Goal: Task Accomplishment & Management: Use online tool/utility

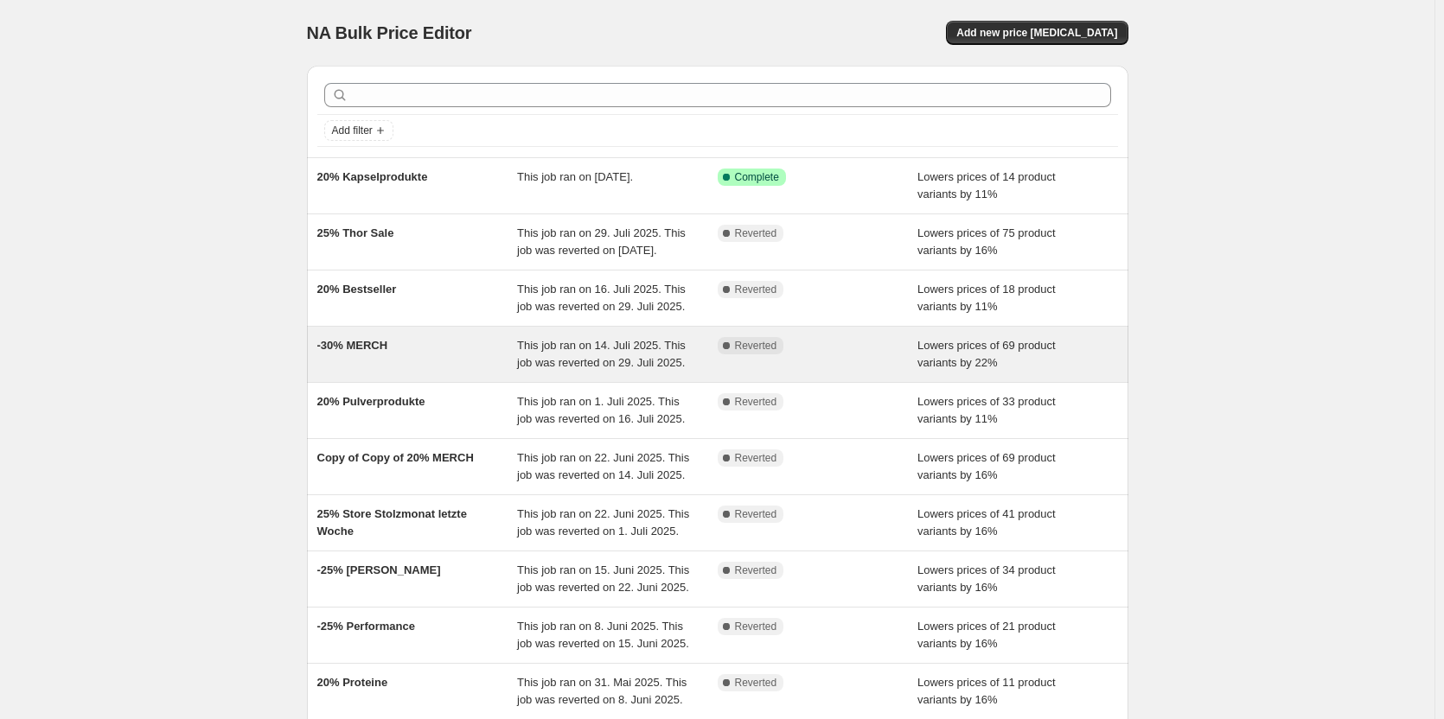
click at [413, 368] on div "-30% MERCH" at bounding box center [417, 354] width 201 height 35
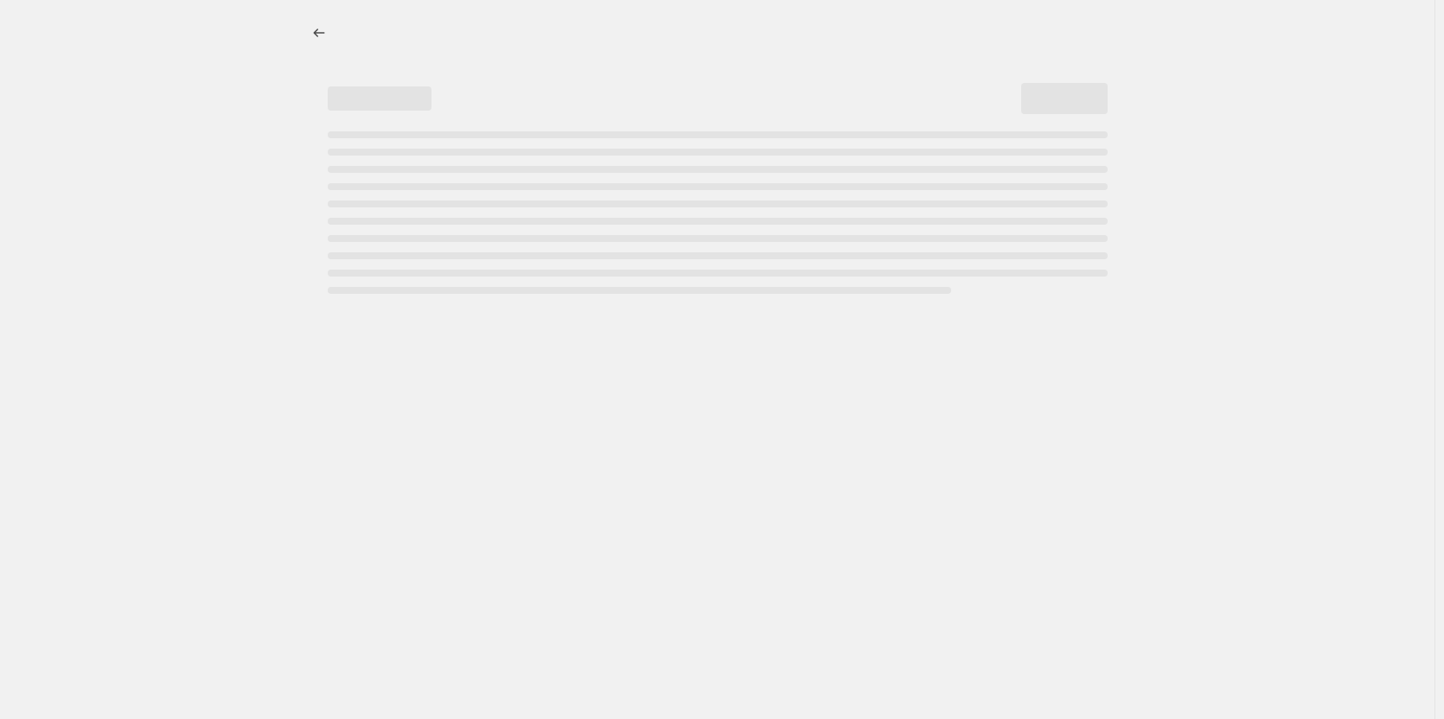
select select "percentage"
select select "no_change"
select select "collection"
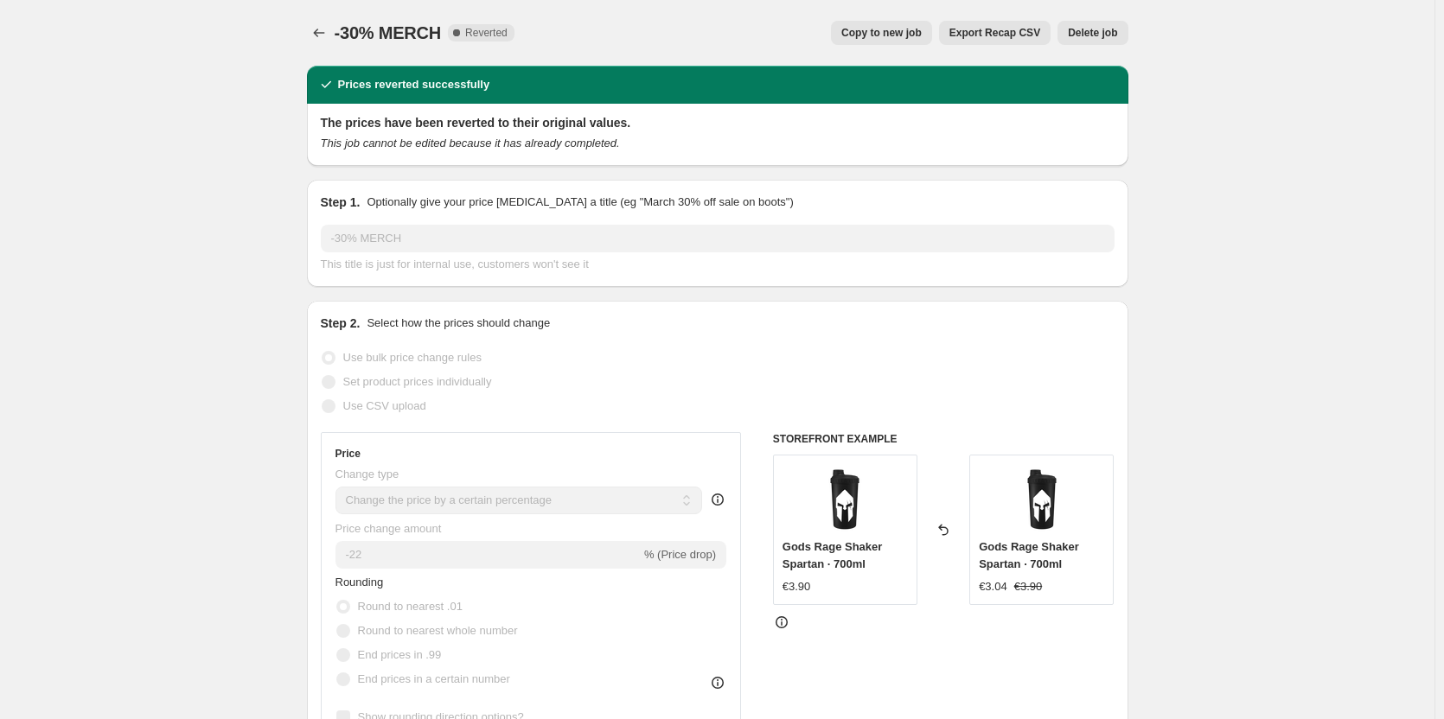
click at [859, 27] on span "Copy to new job" at bounding box center [881, 33] width 80 height 14
select select "percentage"
select select "no_change"
select select "collection"
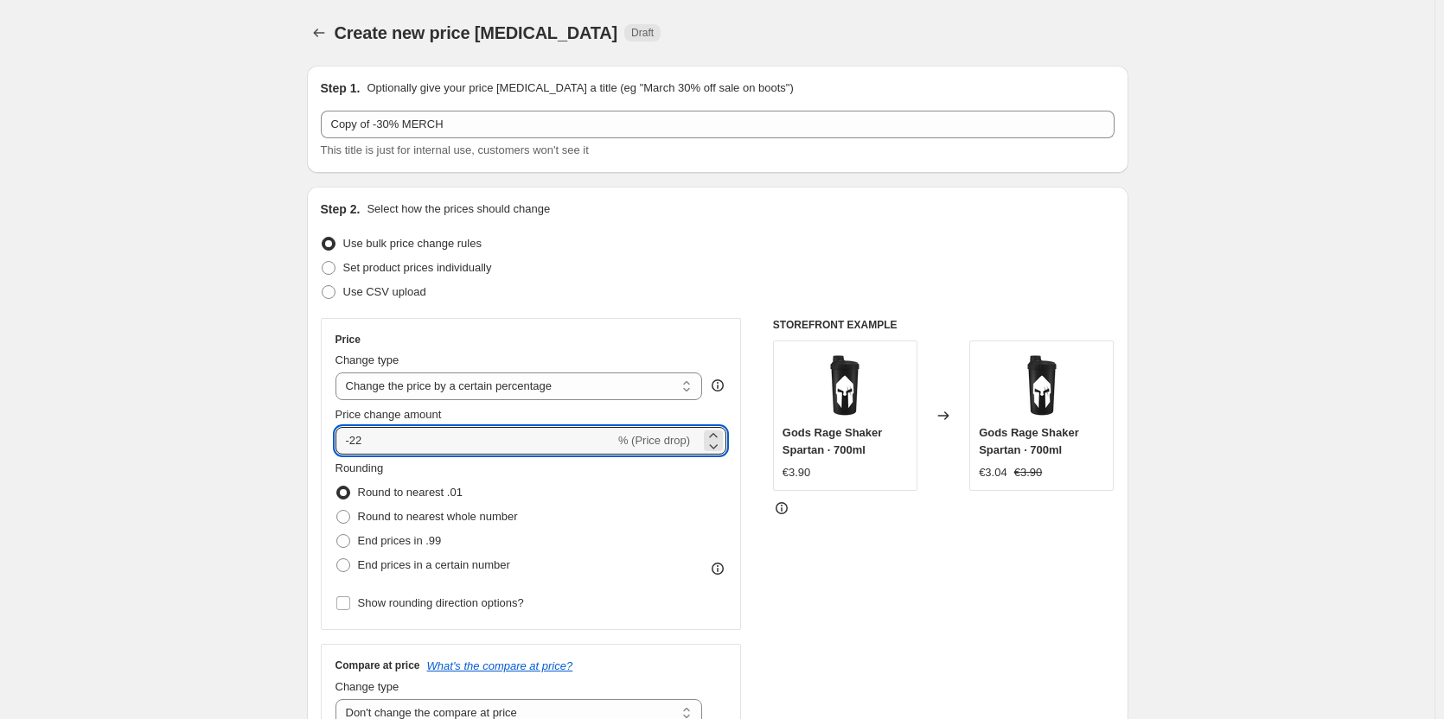
drag, startPoint x: 398, startPoint y: 443, endPoint x: 357, endPoint y: 455, distance: 42.4
click at [357, 455] on div "Price Change type Change the price to a certain amount Change the price by a ce…" at bounding box center [532, 474] width 392 height 283
type input "-33"
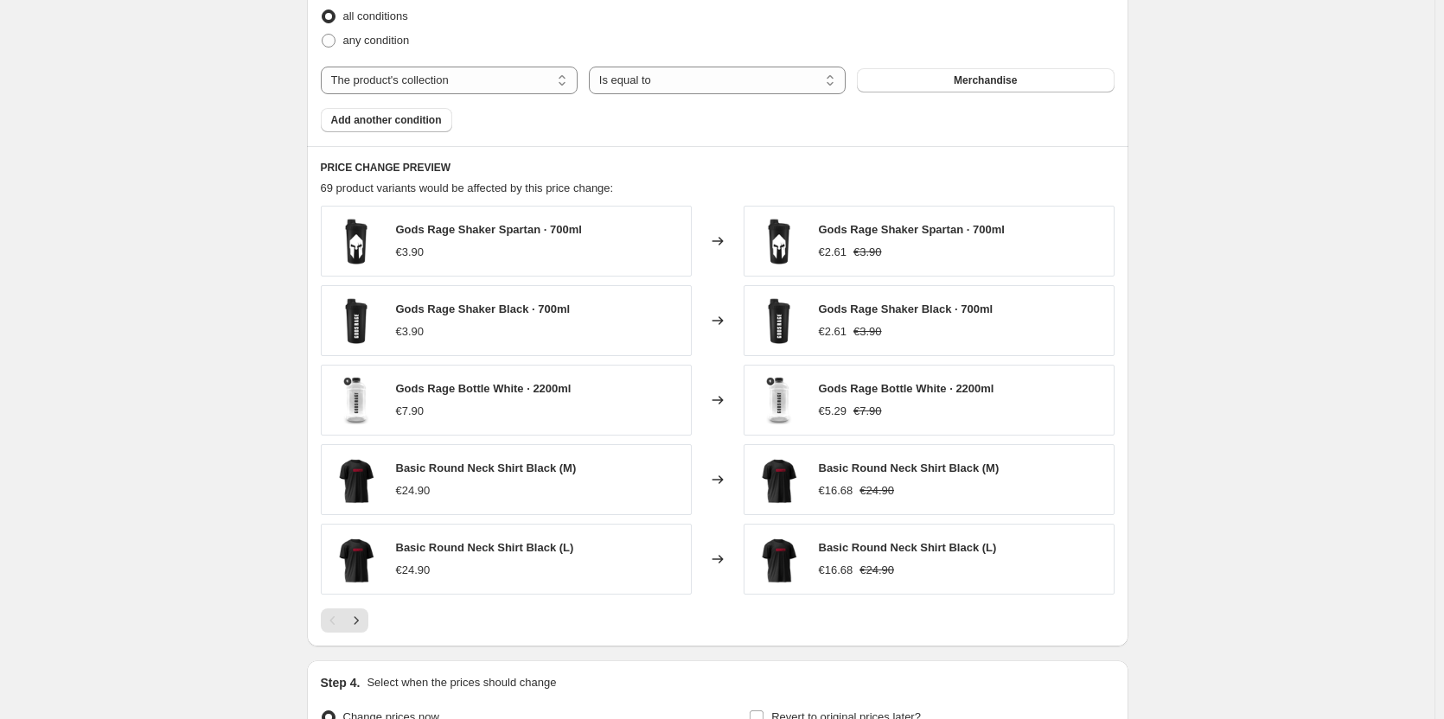
scroll to position [1038, 0]
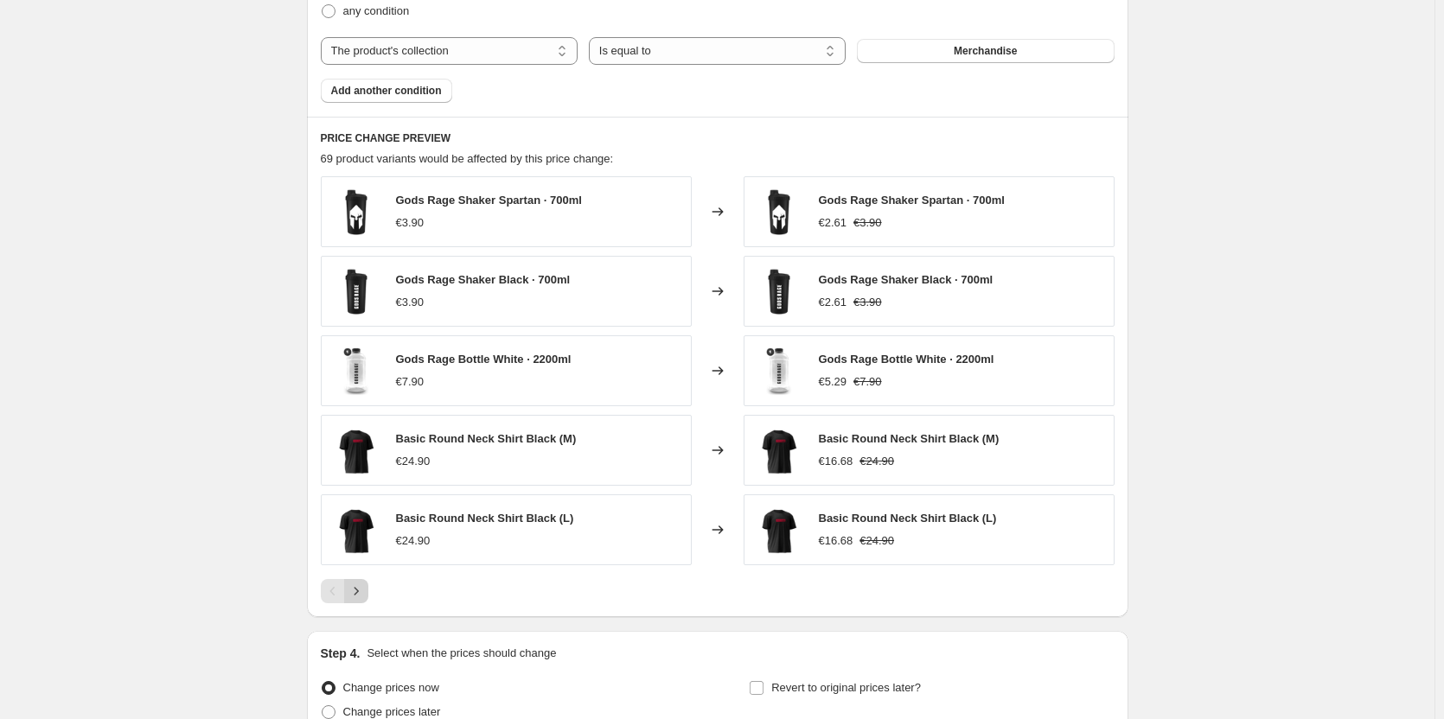
click at [364, 591] on icon "Next" at bounding box center [356, 591] width 17 height 17
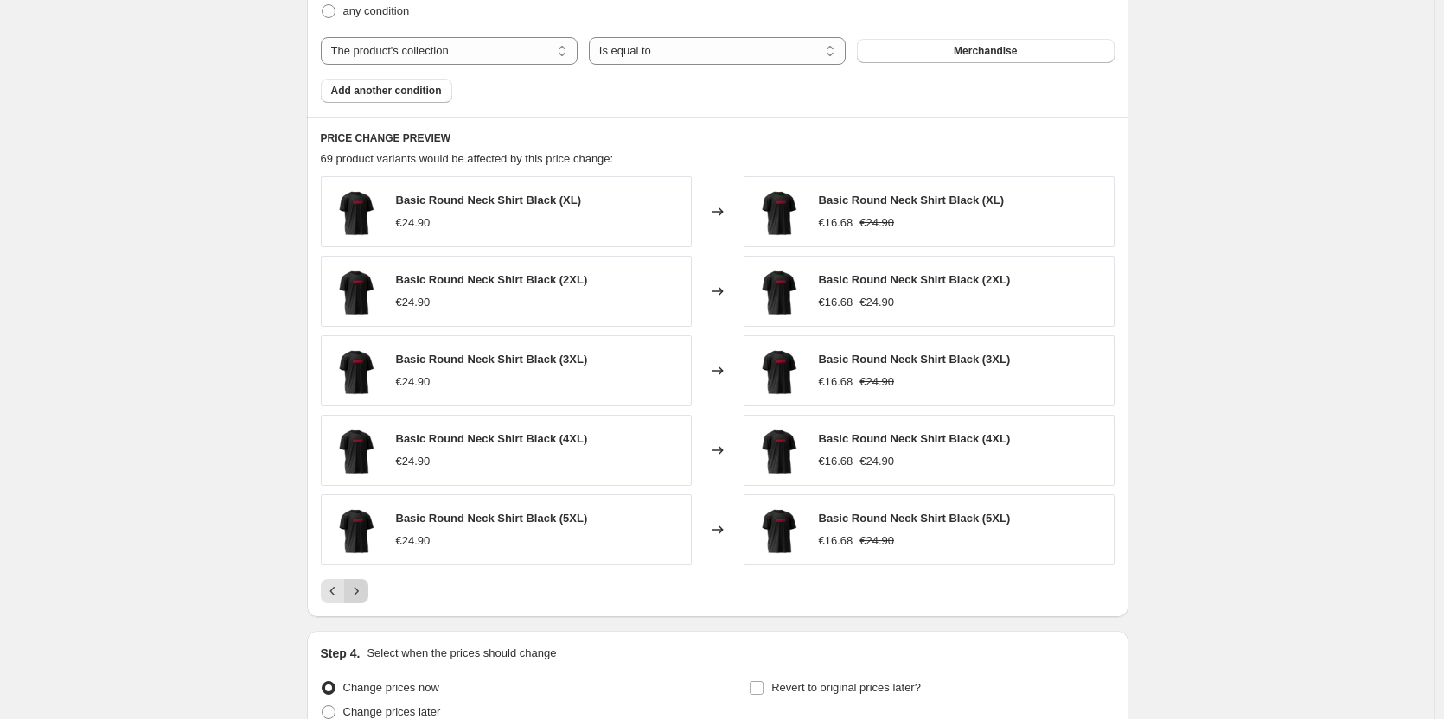
click at [363, 590] on icon "Next" at bounding box center [356, 591] width 17 height 17
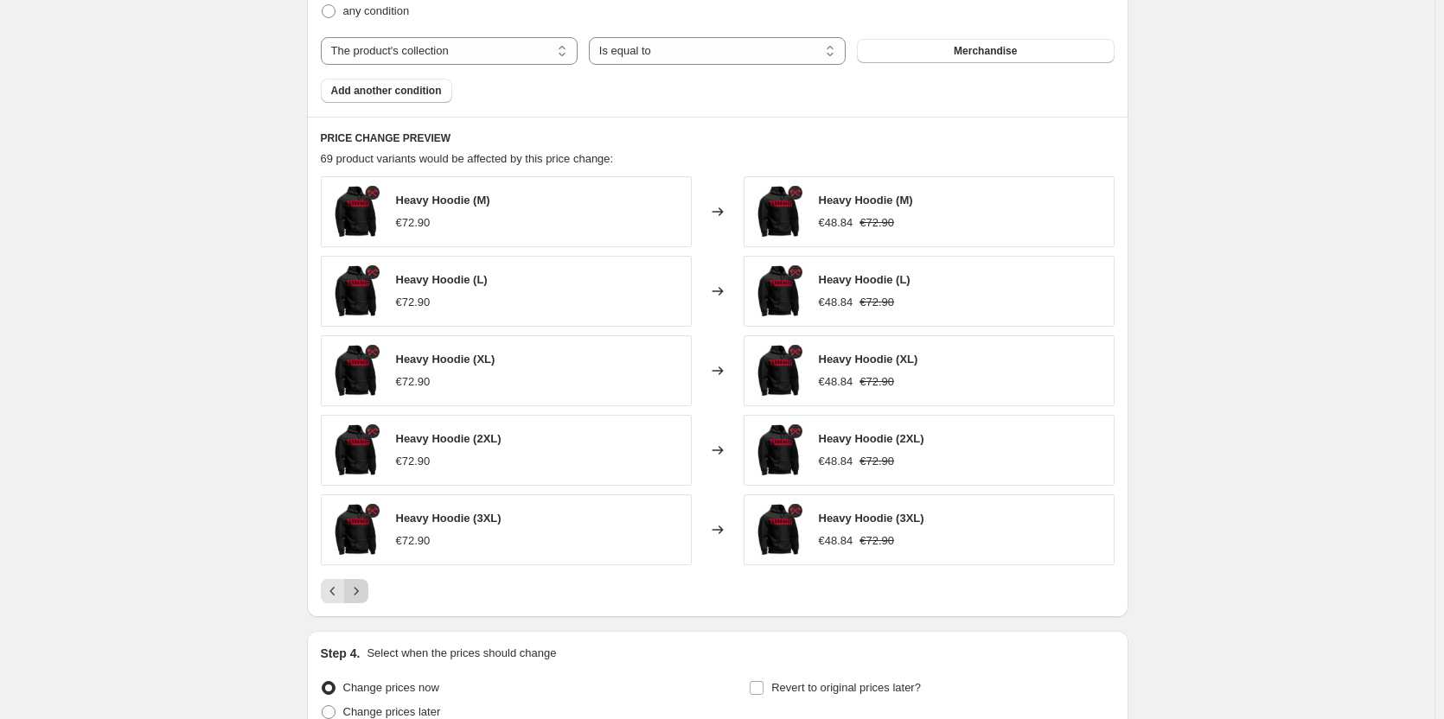
click at [363, 590] on icon "Next" at bounding box center [356, 591] width 17 height 17
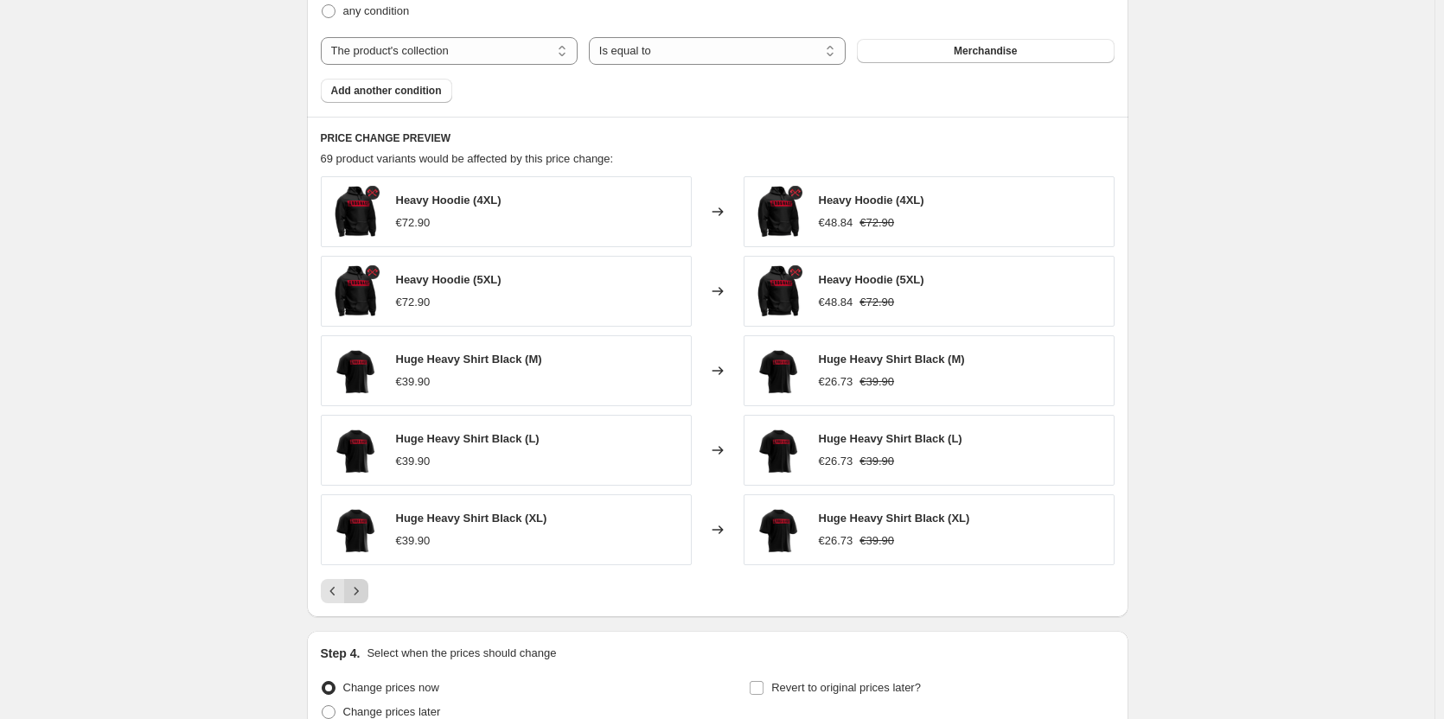
click at [359, 586] on icon "Next" at bounding box center [356, 591] width 17 height 17
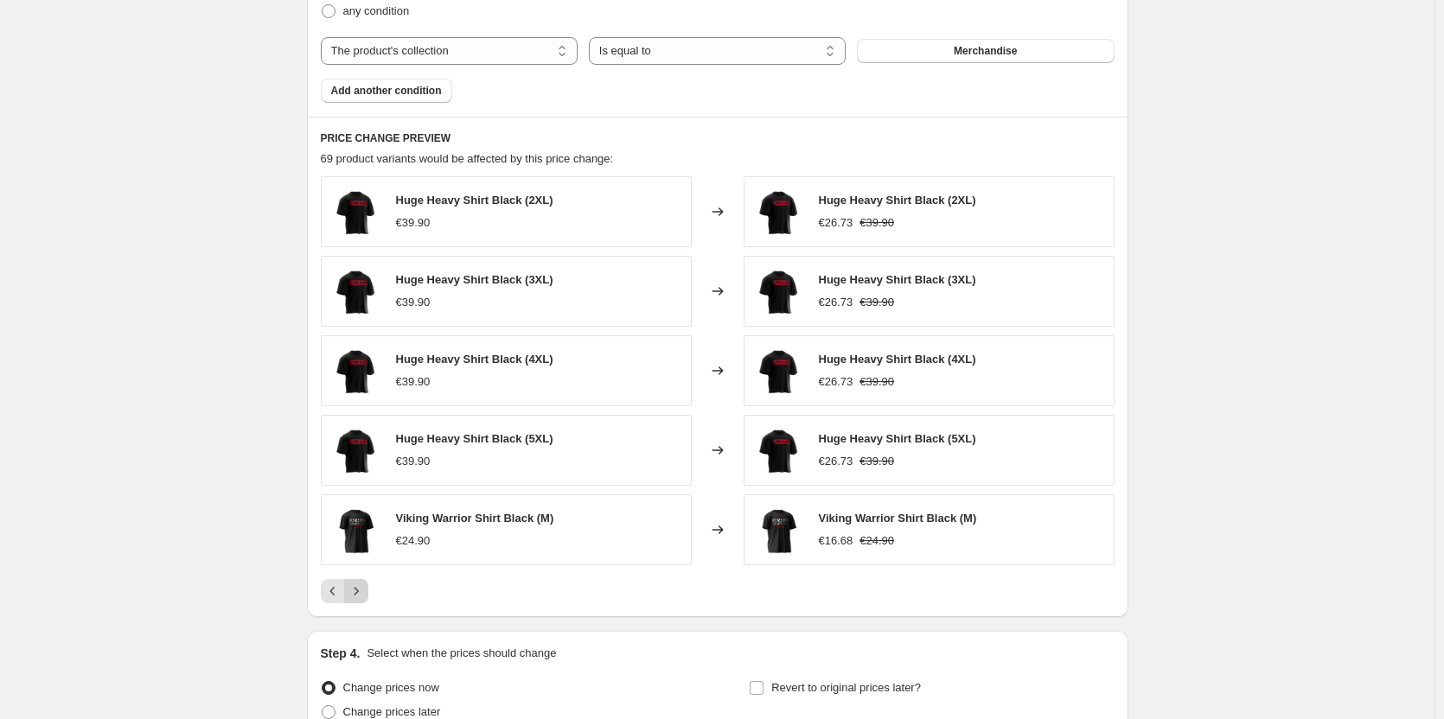
click at [368, 587] on button "Next" at bounding box center [356, 591] width 24 height 24
click at [359, 597] on icon "Next" at bounding box center [356, 591] width 17 height 17
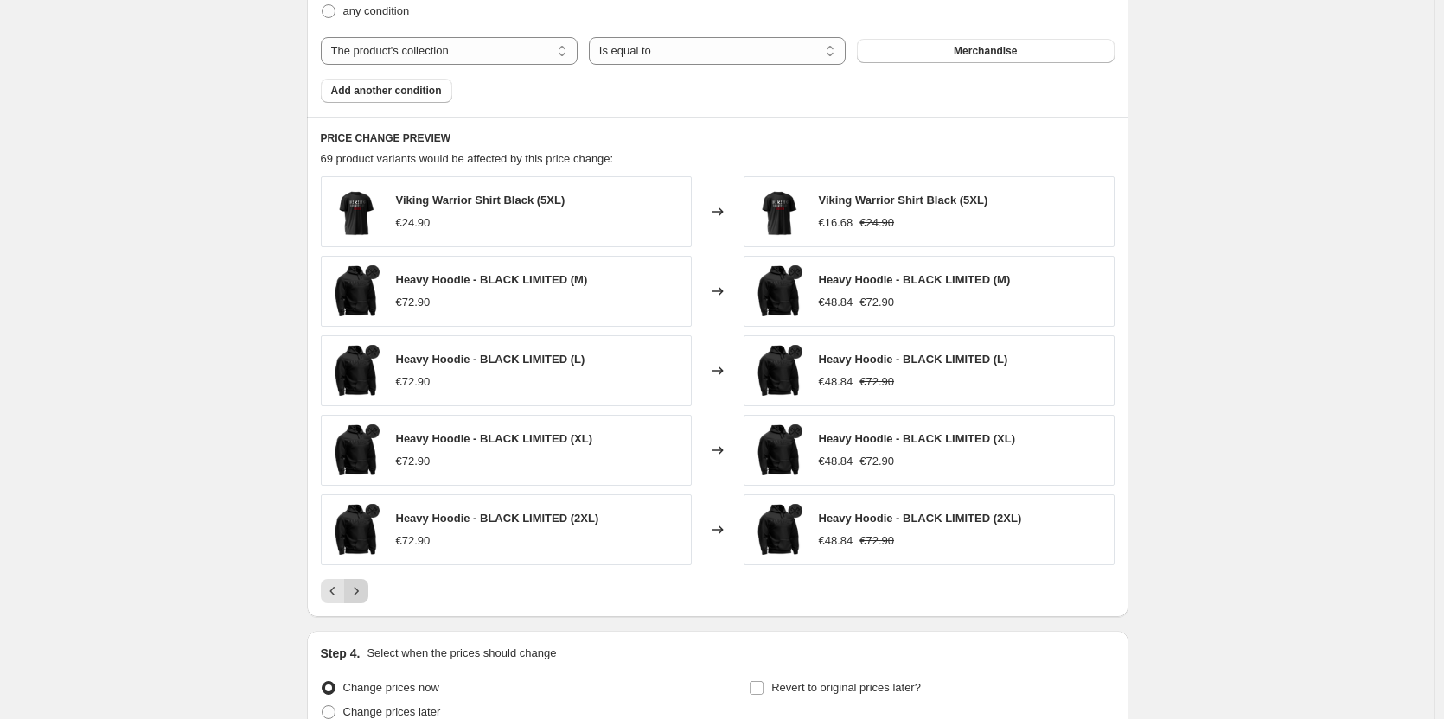
click at [365, 595] on icon "Next" at bounding box center [356, 591] width 17 height 17
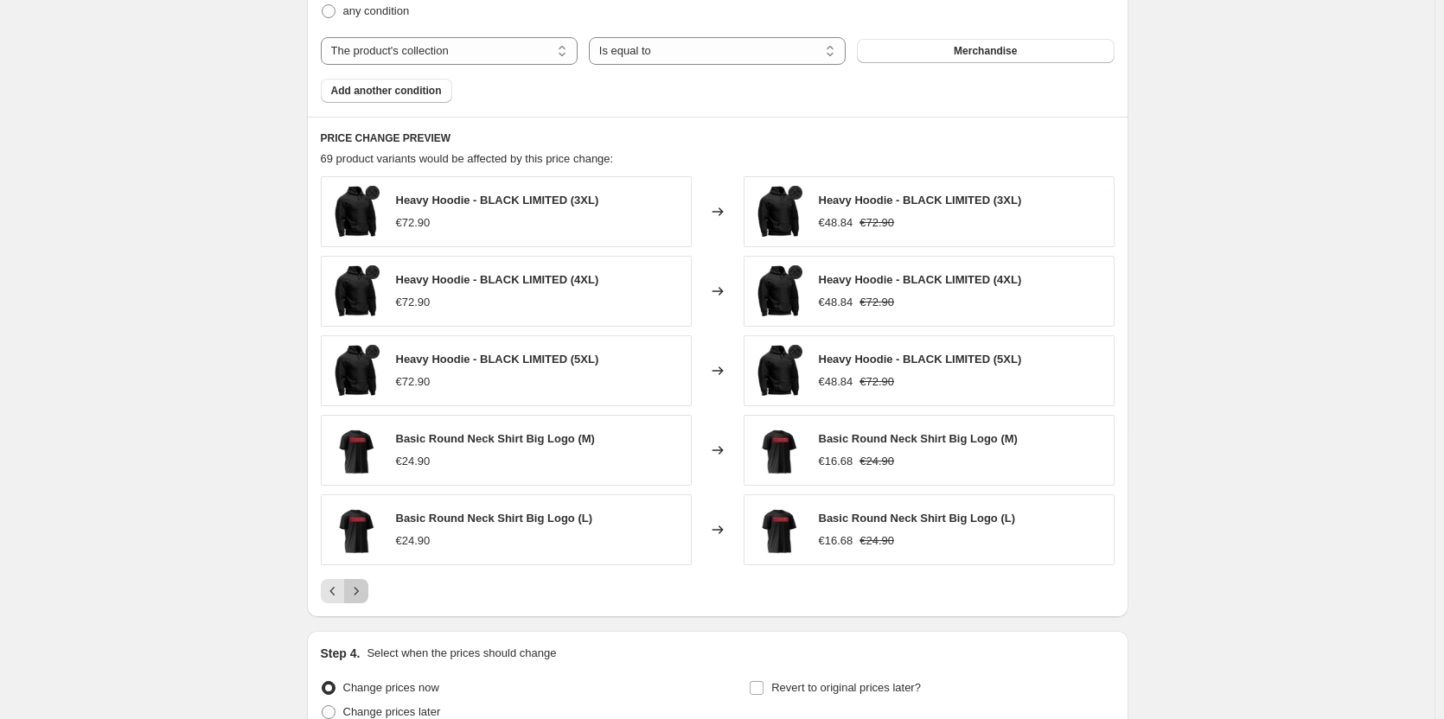
click at [368, 596] on button "Next" at bounding box center [356, 591] width 24 height 24
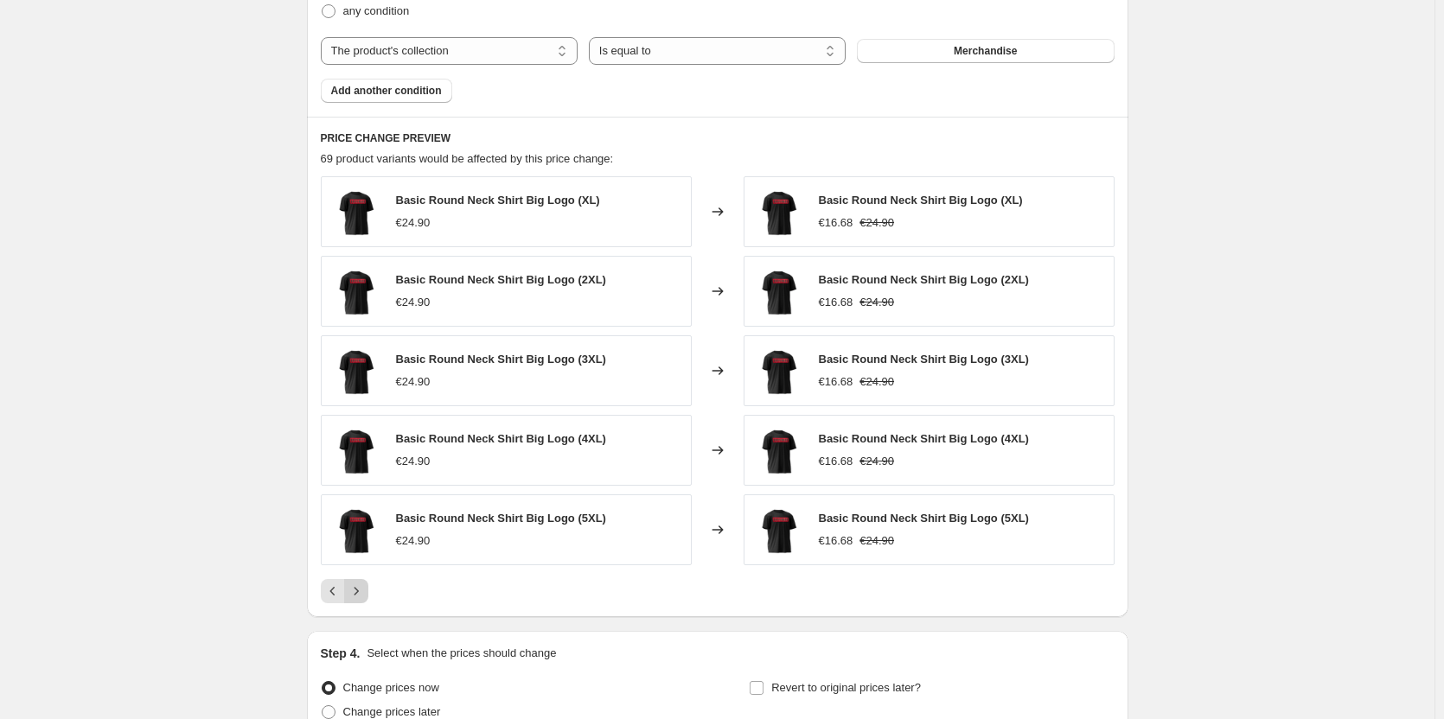
click at [355, 586] on icon "Next" at bounding box center [356, 591] width 17 height 17
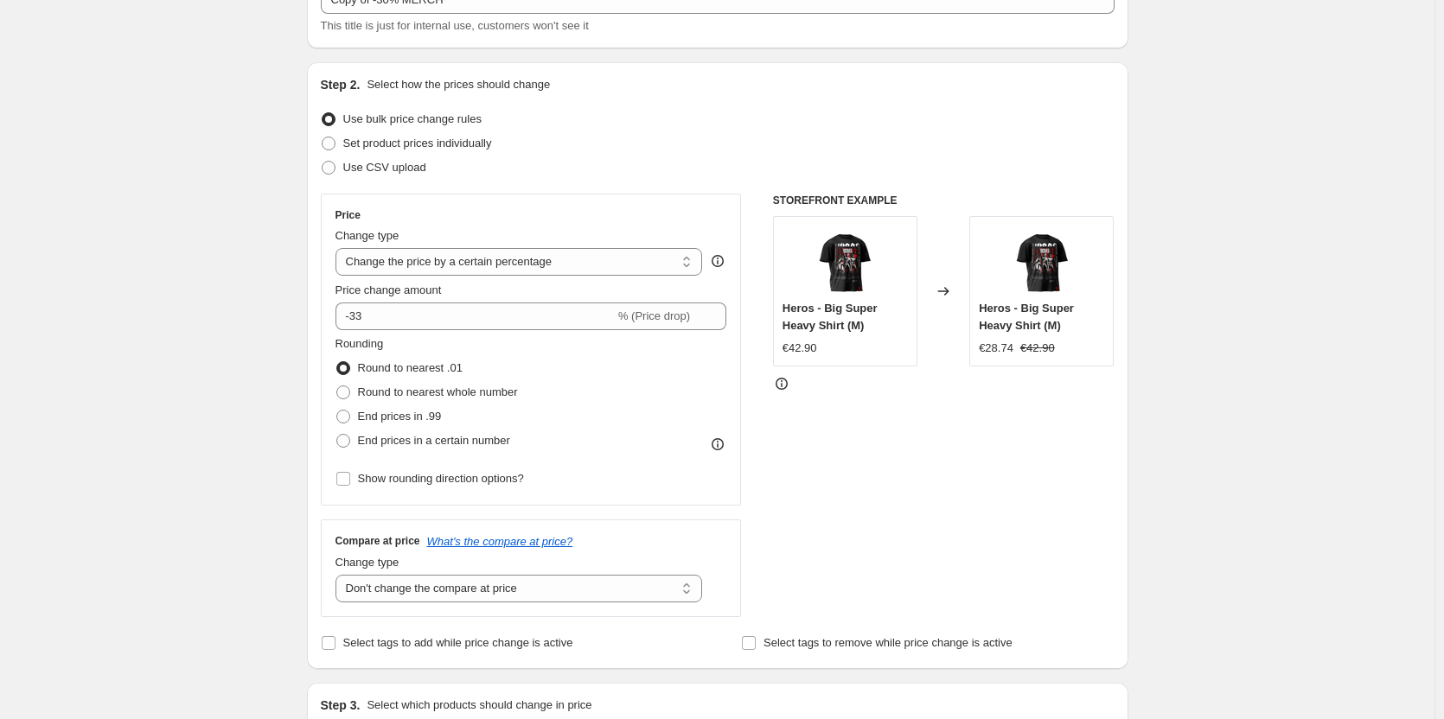
scroll to position [0, 0]
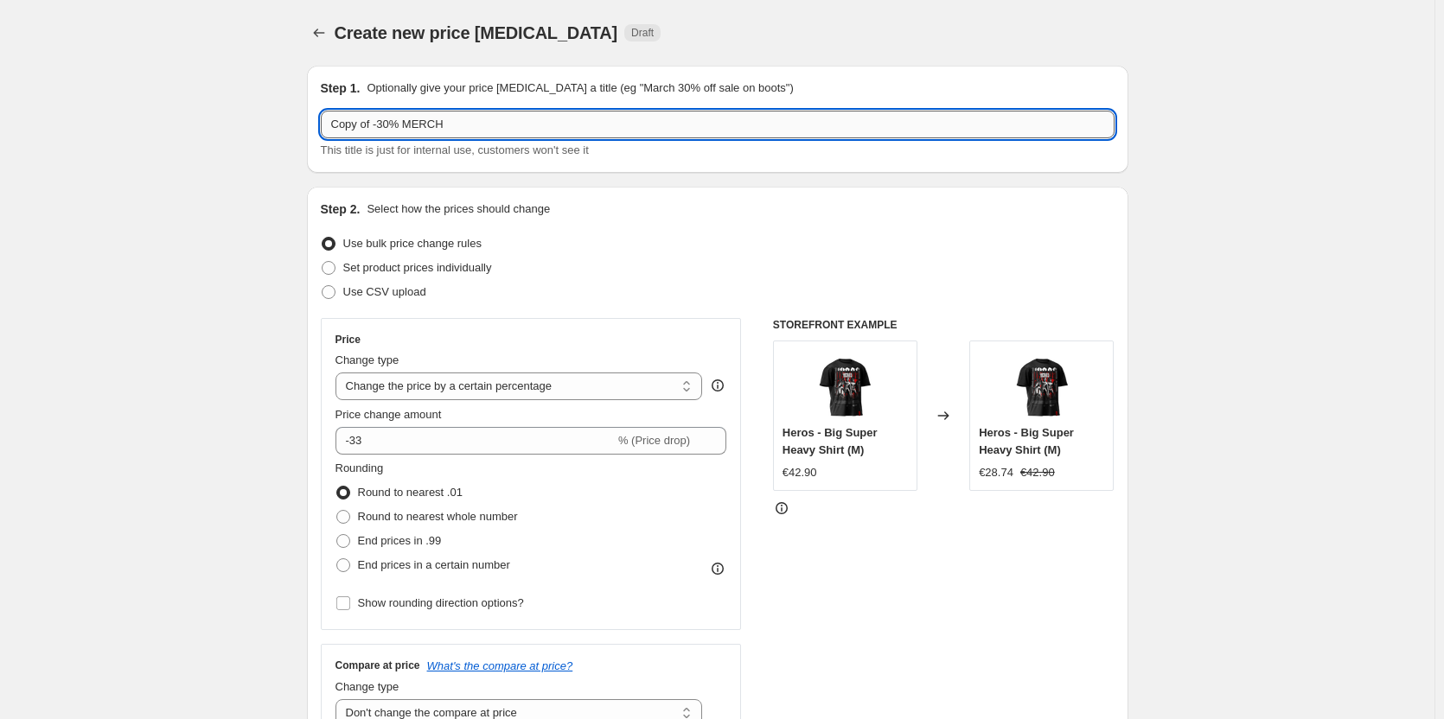
drag, startPoint x: 393, startPoint y: 121, endPoint x: 383, endPoint y: 130, distance: 12.9
click at [383, 130] on input "Copy of -30% MERCH" at bounding box center [718, 125] width 794 height 28
drag, startPoint x: 374, startPoint y: 124, endPoint x: 298, endPoint y: 128, distance: 76.2
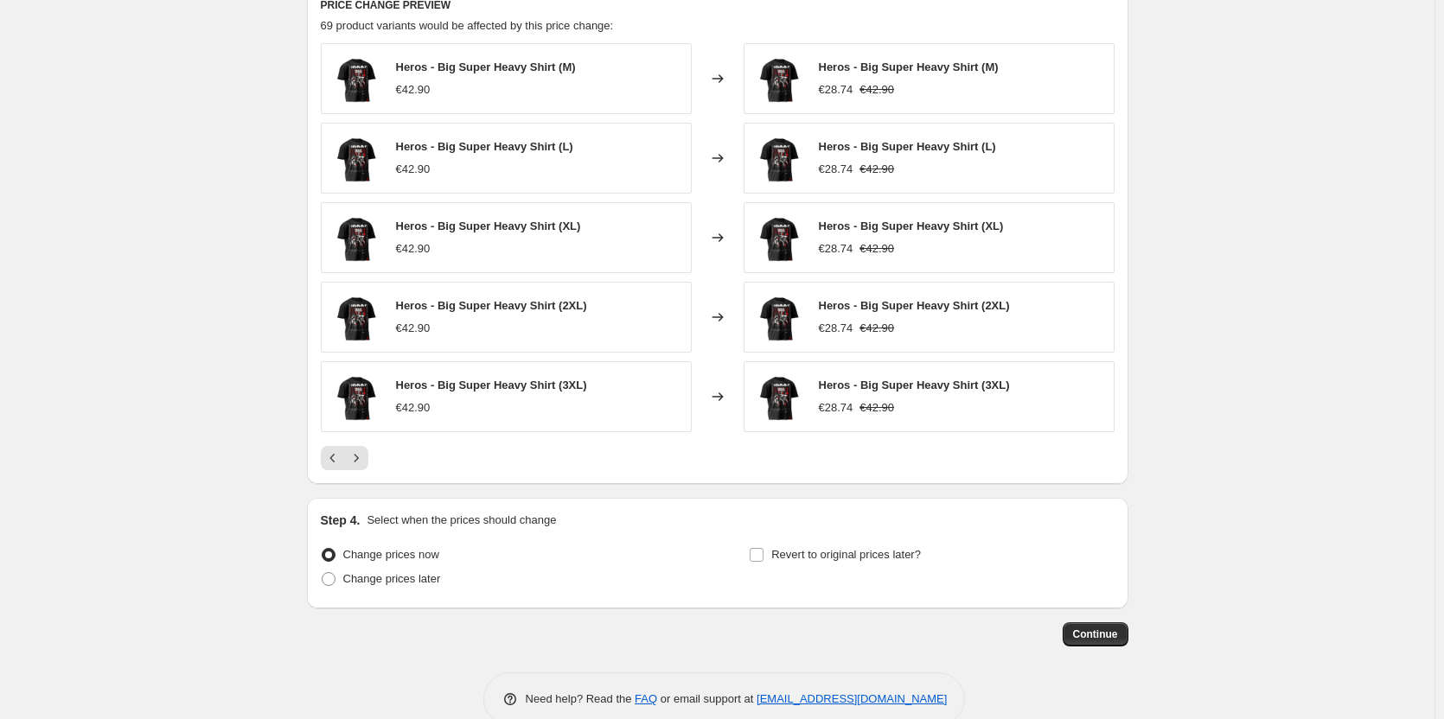
scroll to position [1205, 0]
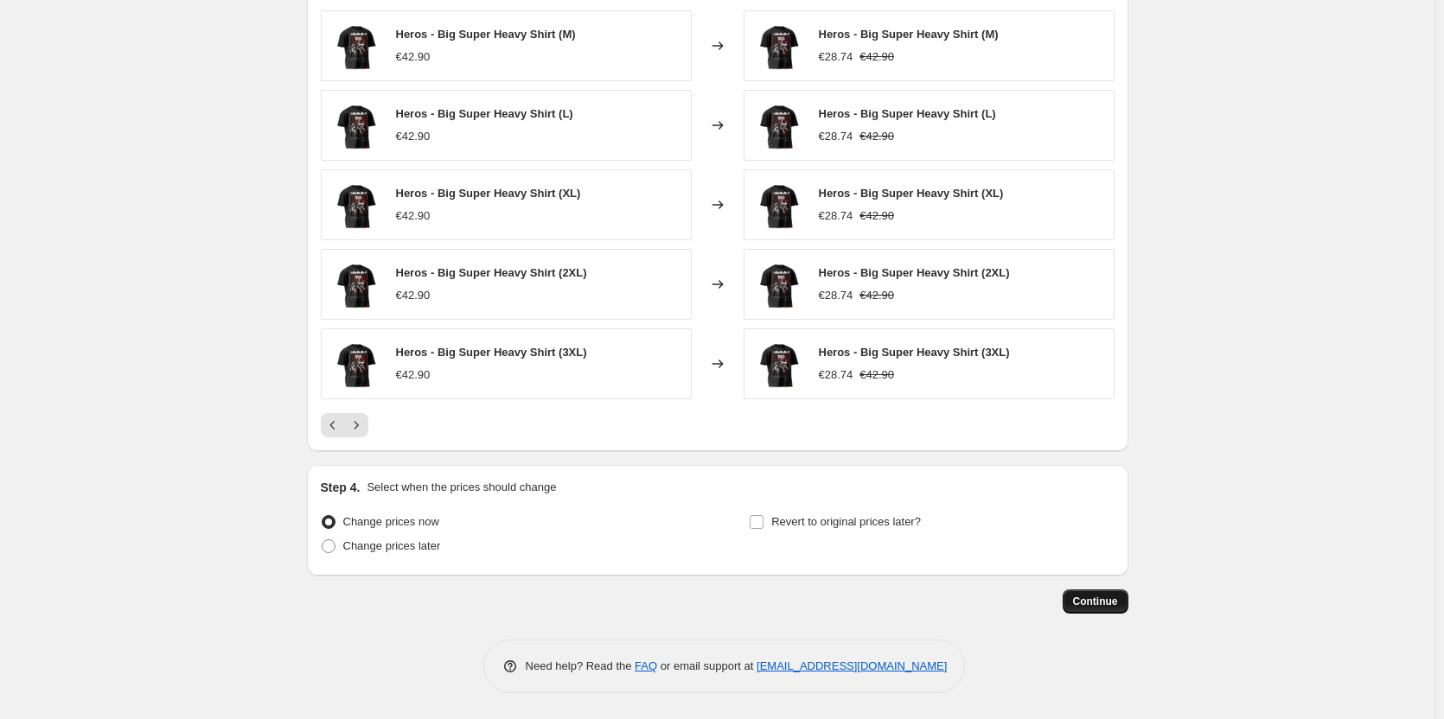
click at [1081, 602] on span "Continue" at bounding box center [1095, 602] width 45 height 14
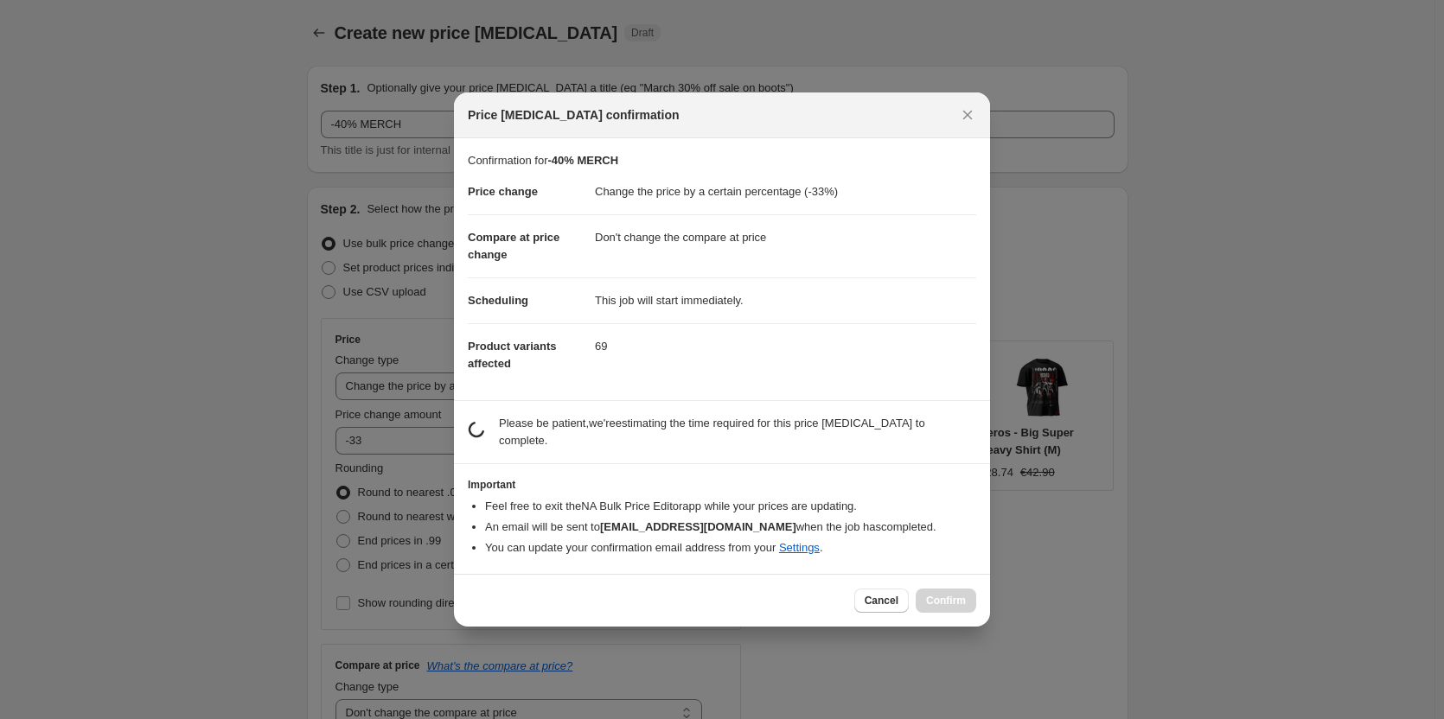
scroll to position [0, 0]
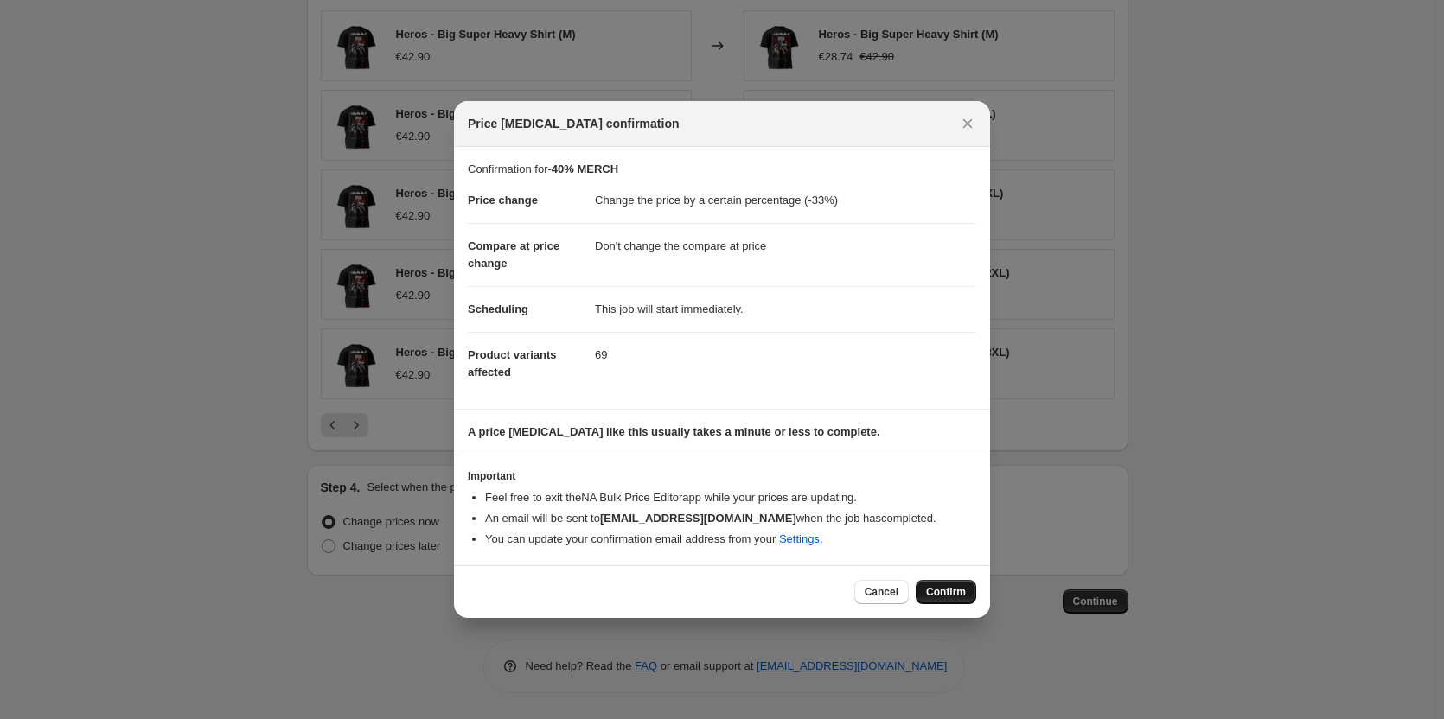
click at [943, 591] on span "Confirm" at bounding box center [946, 592] width 40 height 14
type input "-40% MERCH"
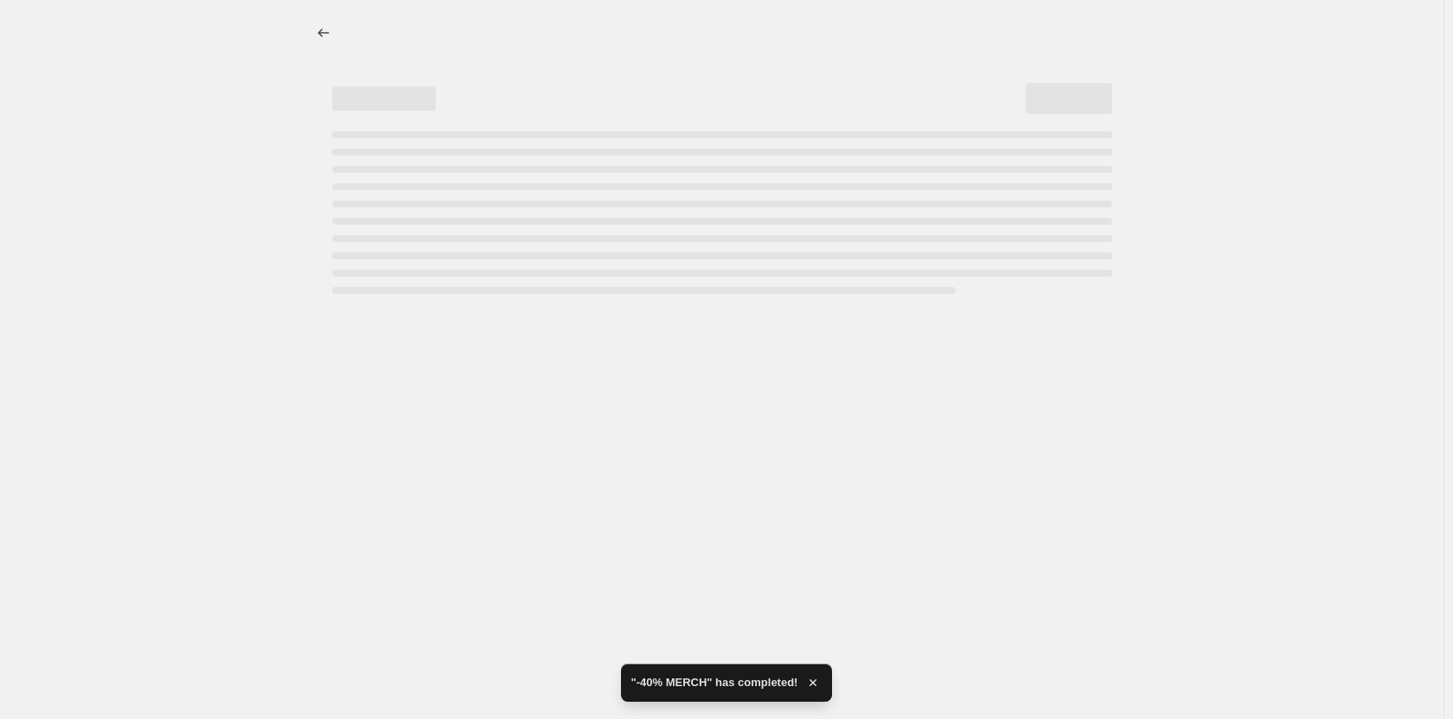
select select "percentage"
select select "no_change"
select select "collection"
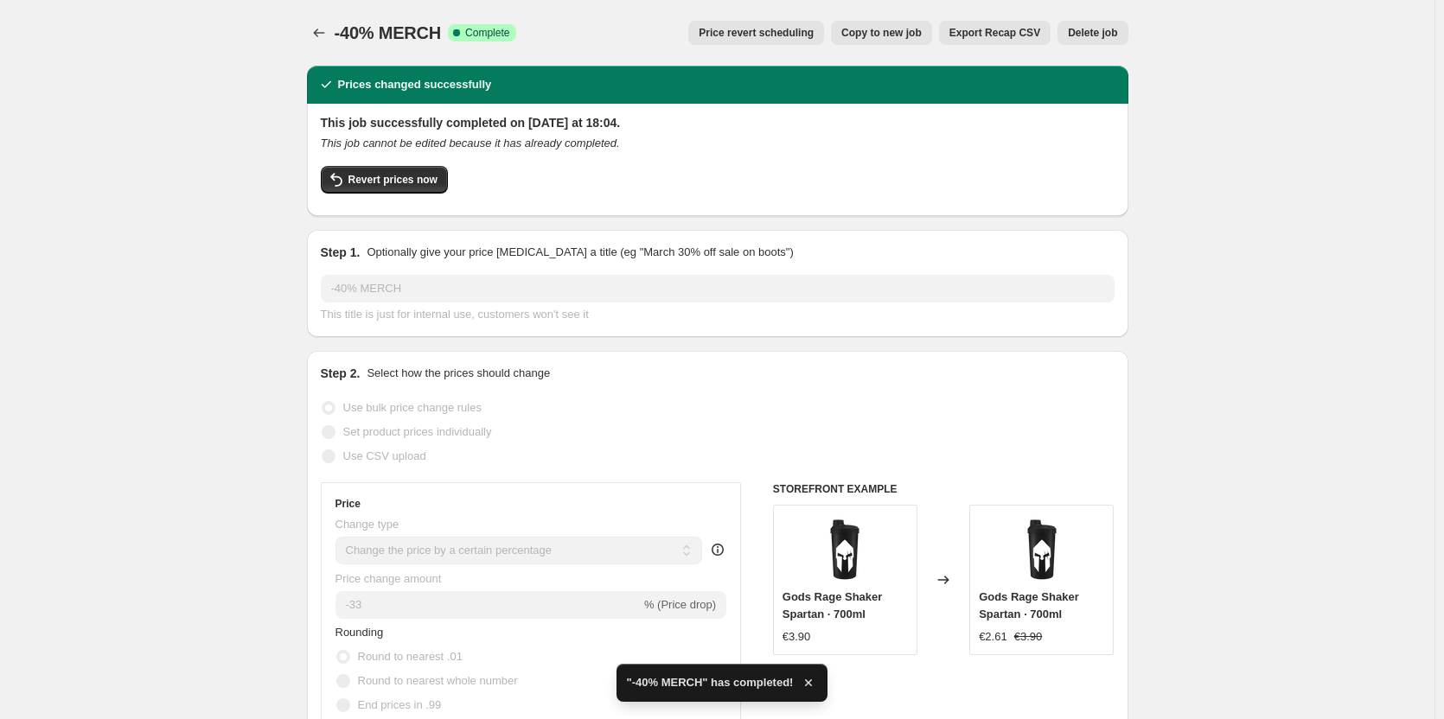
click at [318, 34] on icon "Price change jobs" at bounding box center [318, 33] width 11 height 9
